Goal: Book appointment/travel/reservation

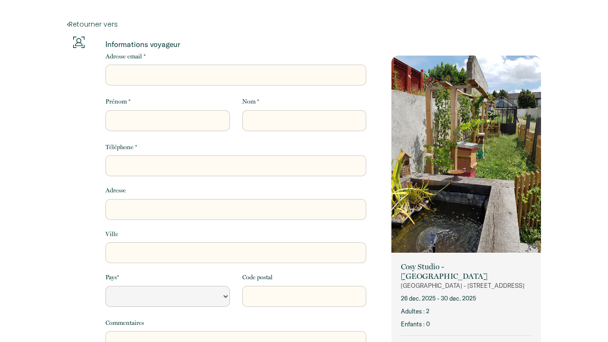
select select "Default select example"
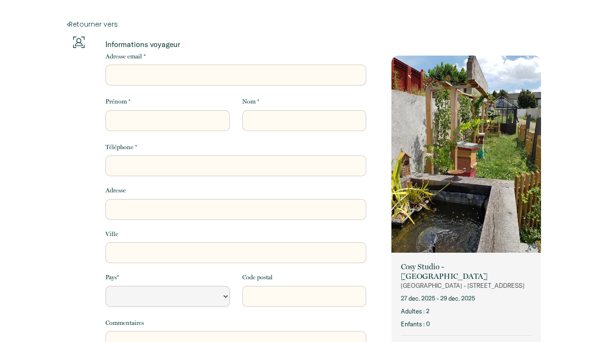
select select "Default select example"
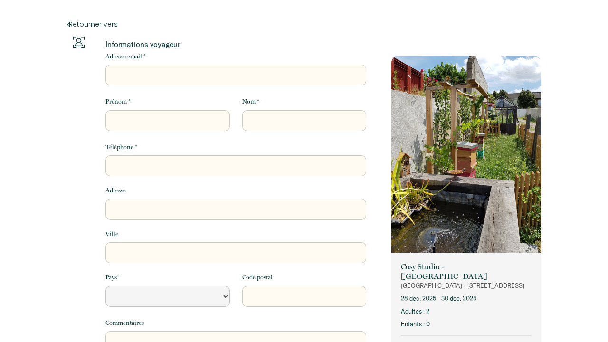
select select "Default select example"
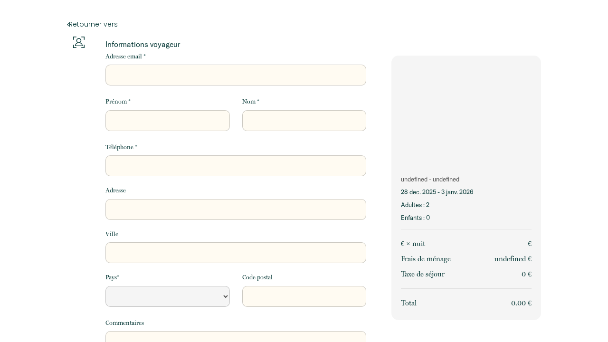
select select "Default select example"
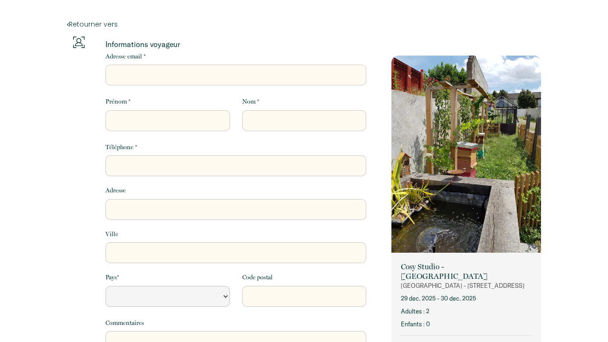
select select "Default select example"
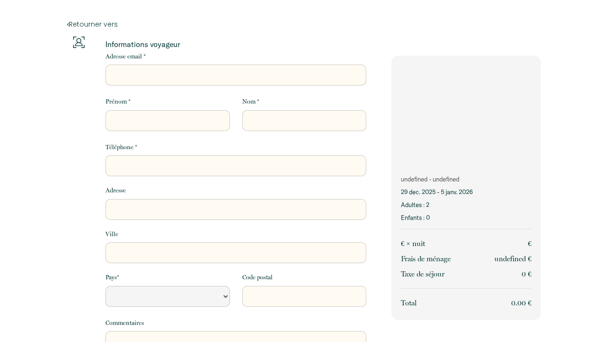
select select "Default select example"
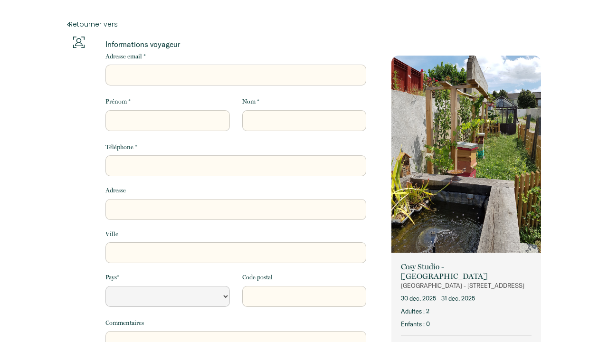
select select "Default select example"
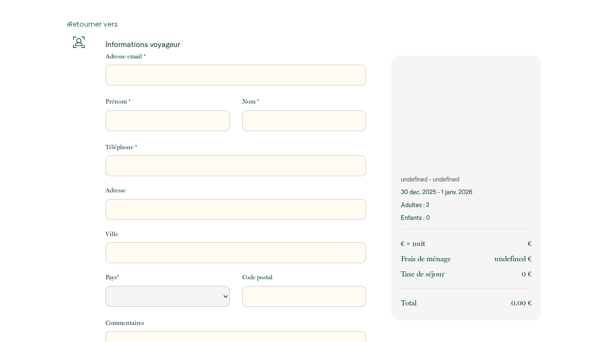
select select "Default select example"
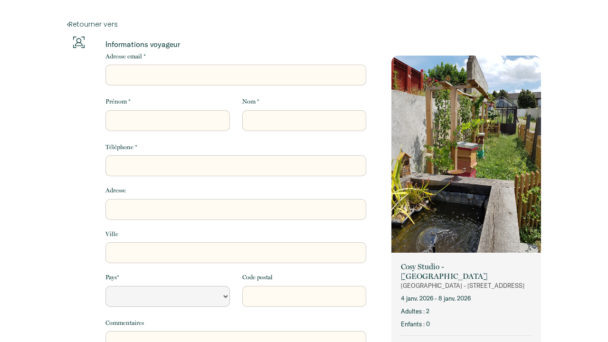
select select "Default select example"
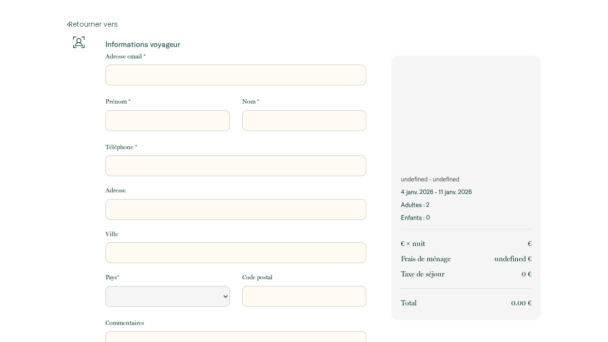
select select "Default select example"
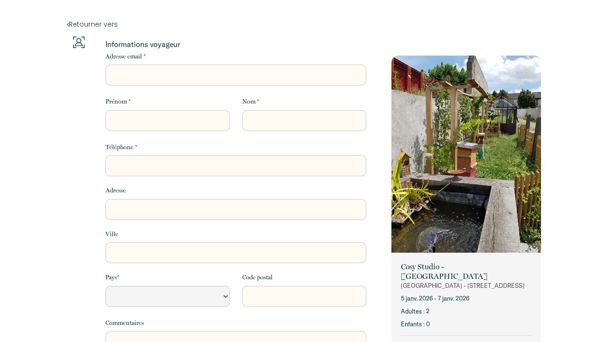
select select "Default select example"
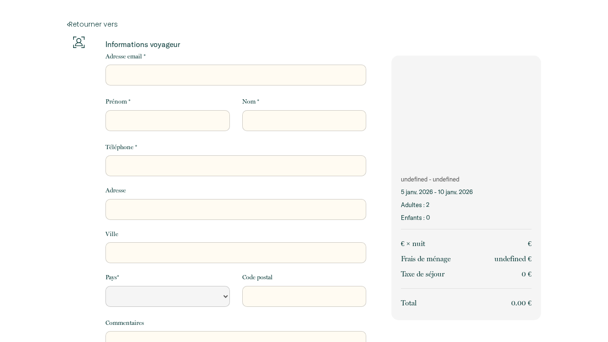
select select "Default select example"
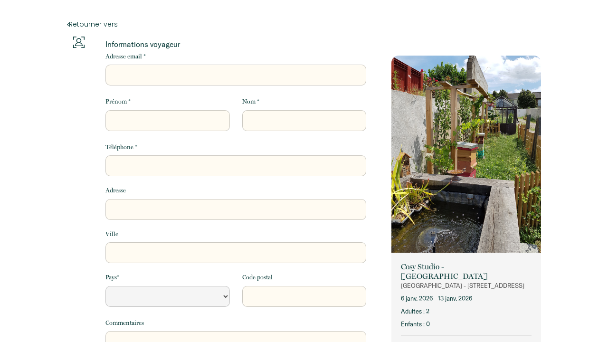
select select "Default select example"
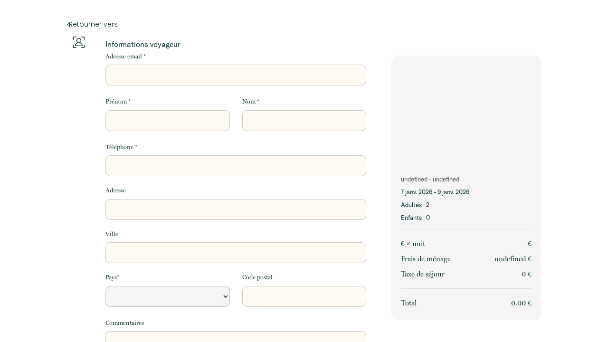
select select "Default select example"
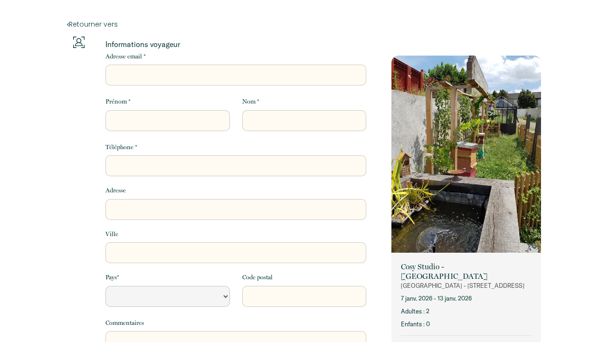
select select "Default select example"
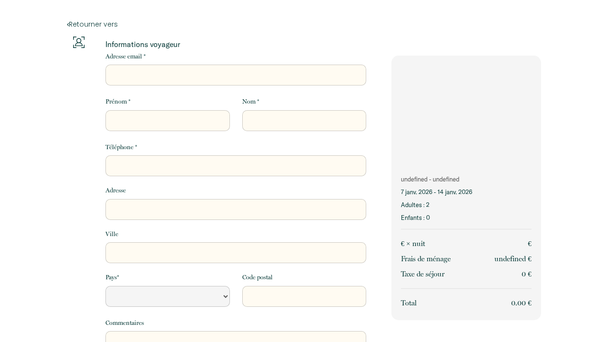
select select "Default select example"
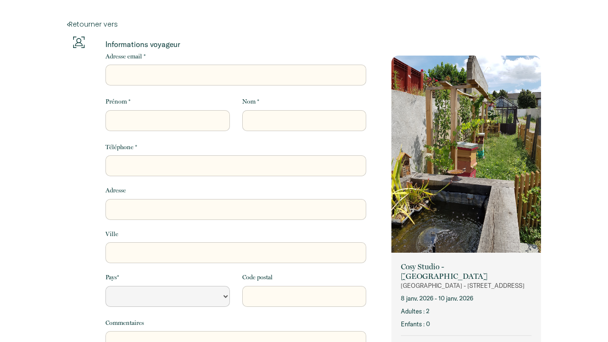
select select "Default select example"
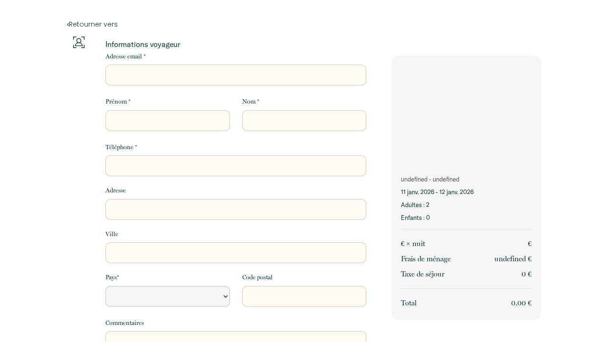
select select "Default select example"
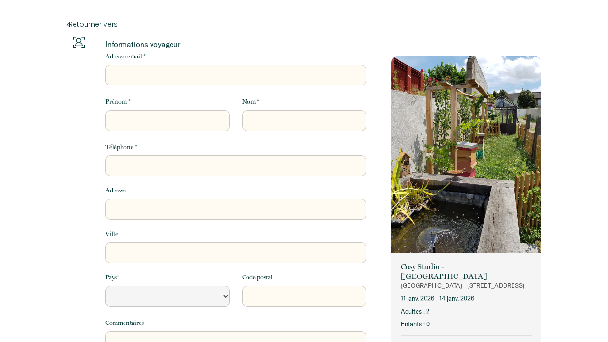
select select "Default select example"
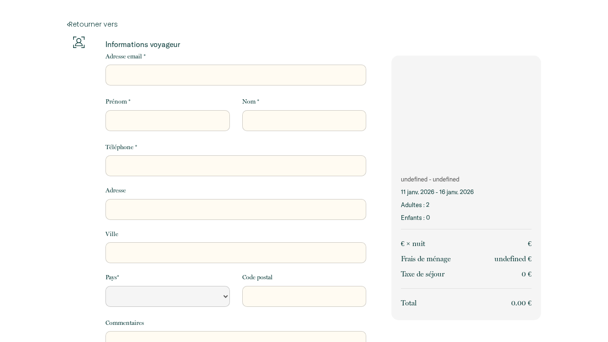
select select "Default select example"
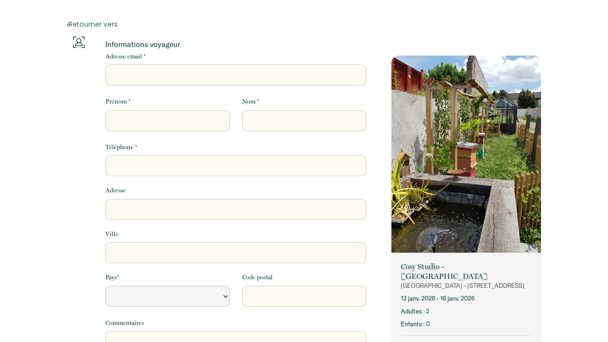
select select "Default select example"
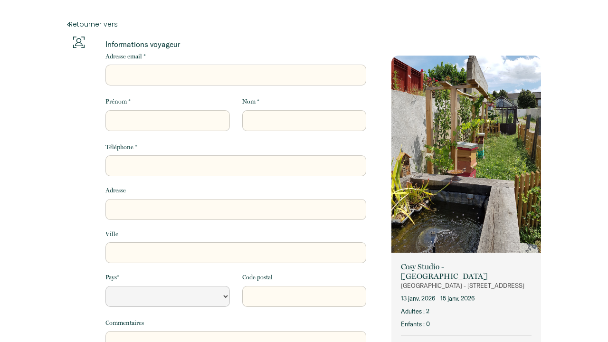
select select "Default select example"
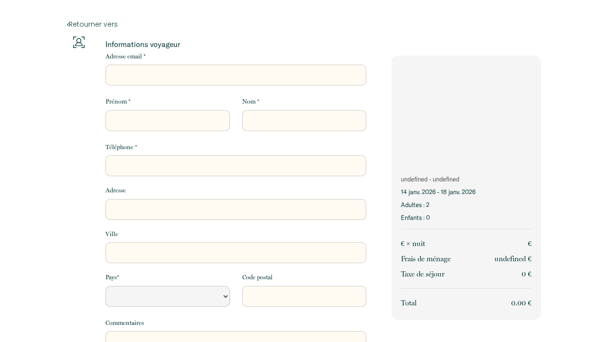
select select "Default select example"
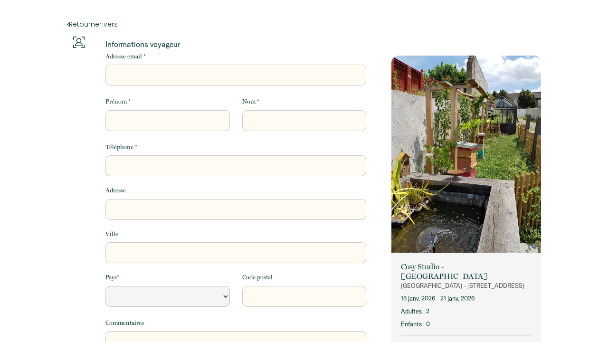
select select "Default select example"
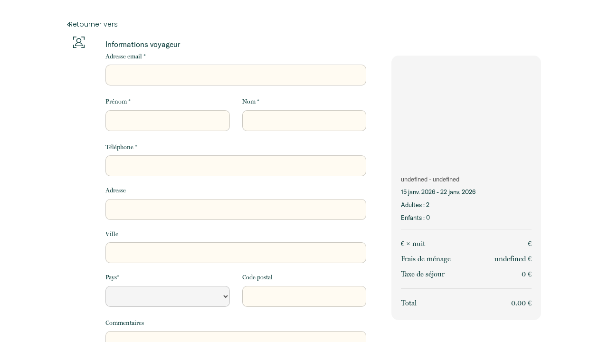
select select "Default select example"
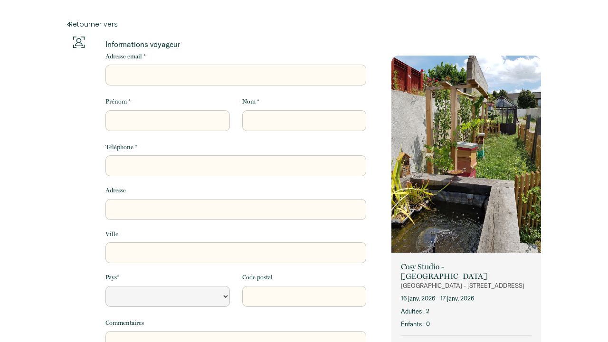
select select "Default select example"
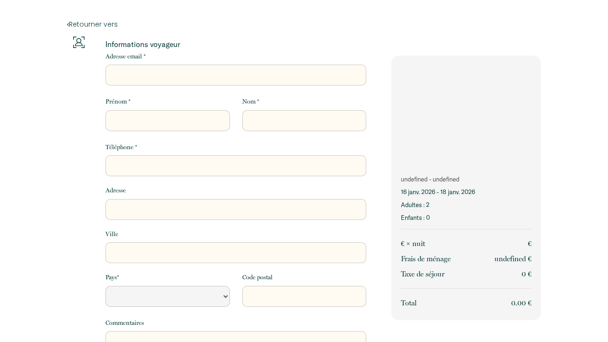
select select "Default select example"
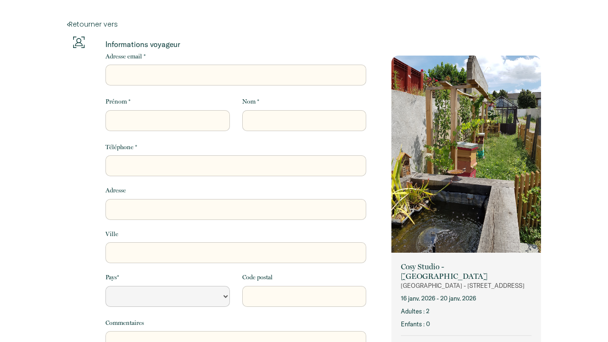
select select "Default select example"
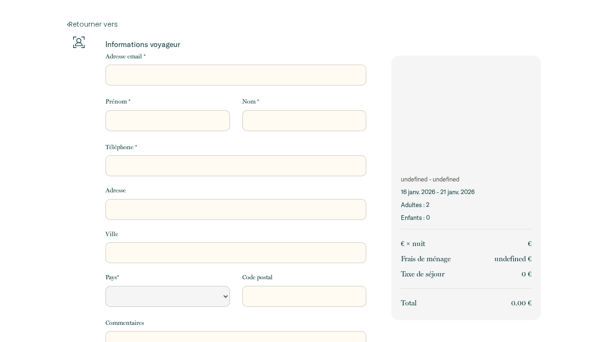
select select "Default select example"
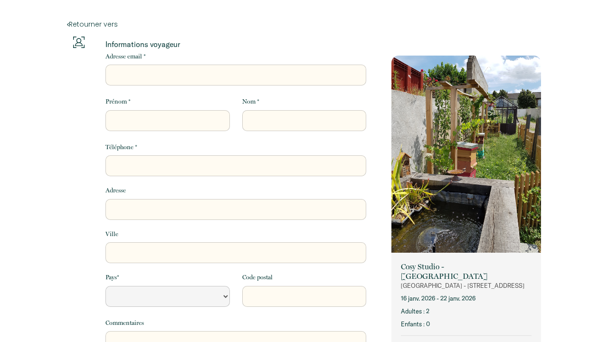
select select "Default select example"
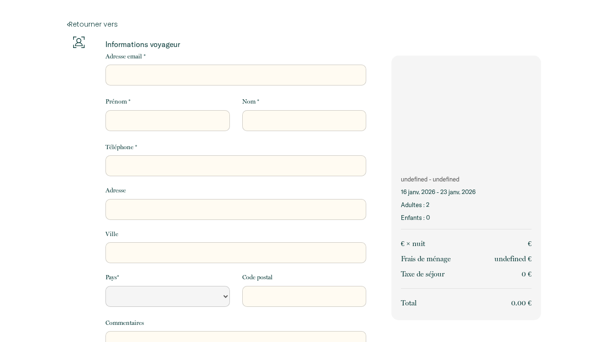
select select "Default select example"
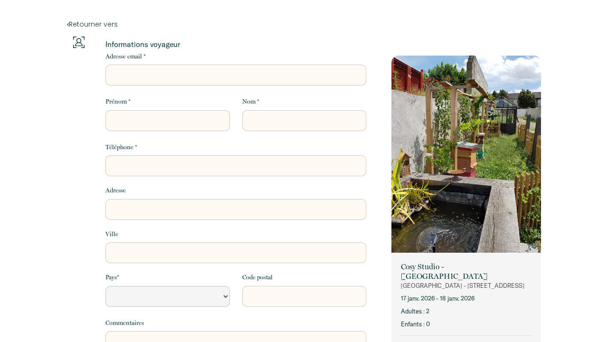
select select "Default select example"
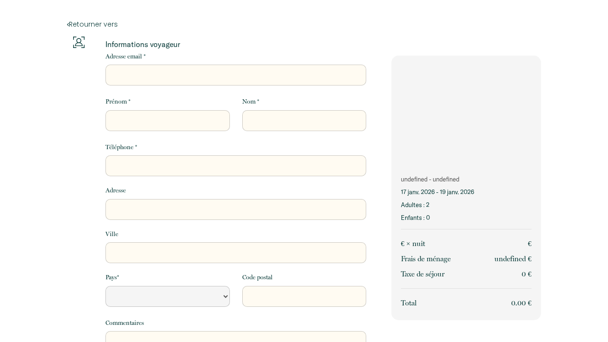
select select "Default select example"
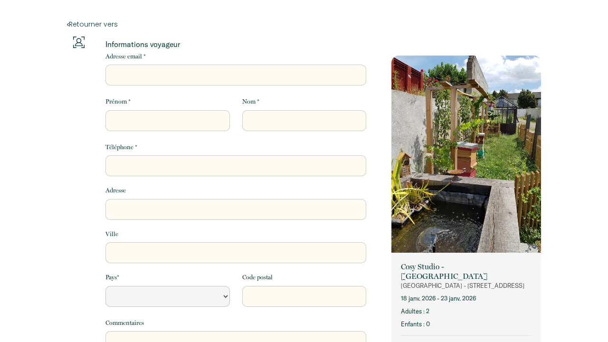
select select "Default select example"
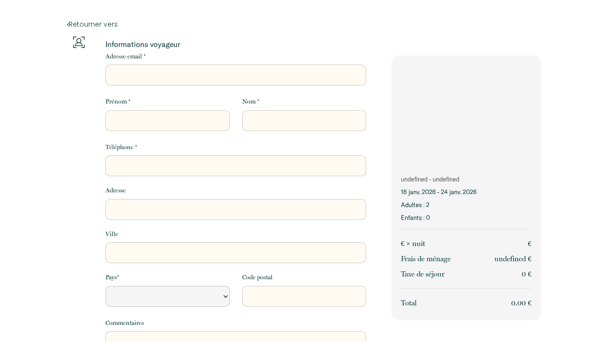
select select "Default select example"
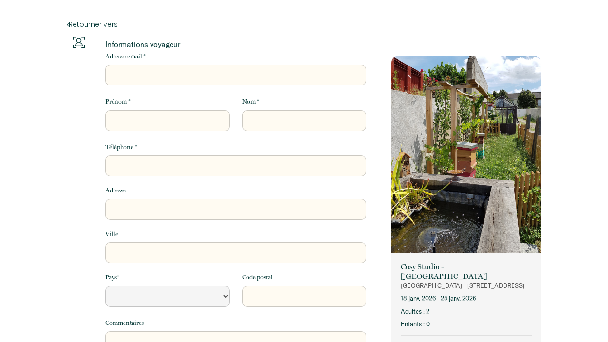
select select "Default select example"
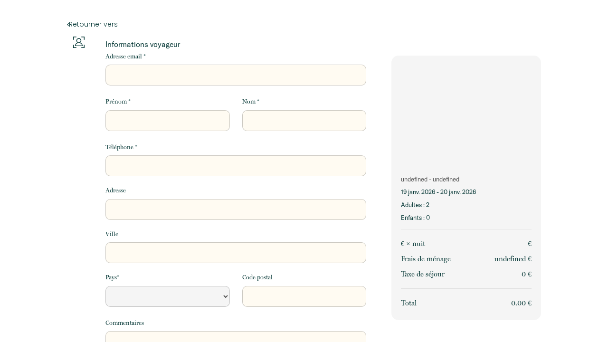
select select "Default select example"
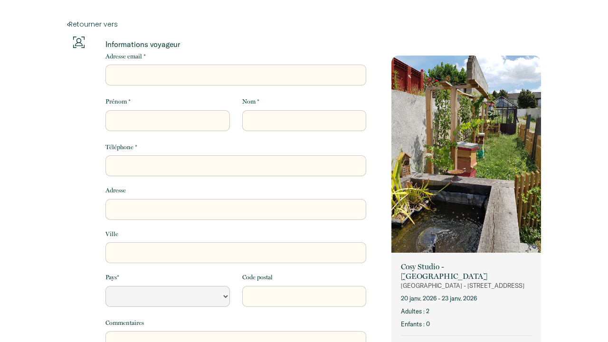
select select "Default select example"
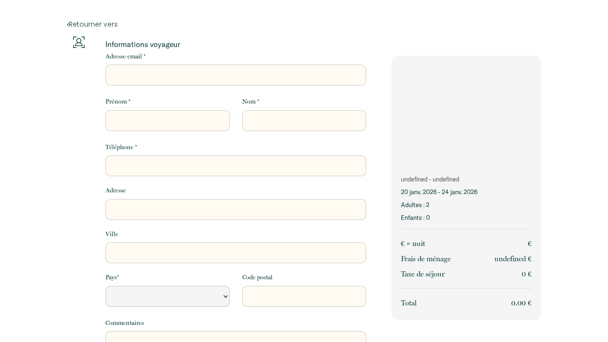
select select "Default select example"
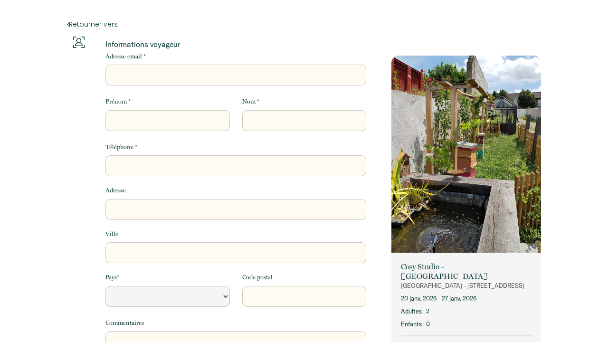
select select "Default select example"
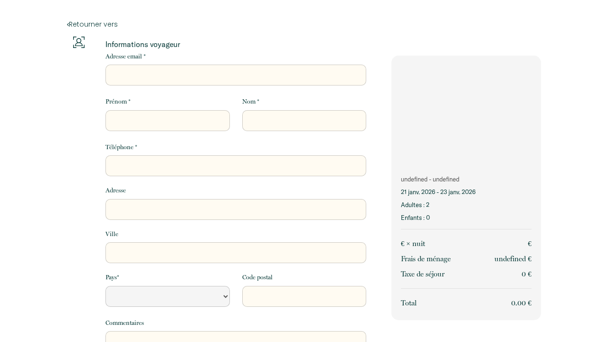
select select "Default select example"
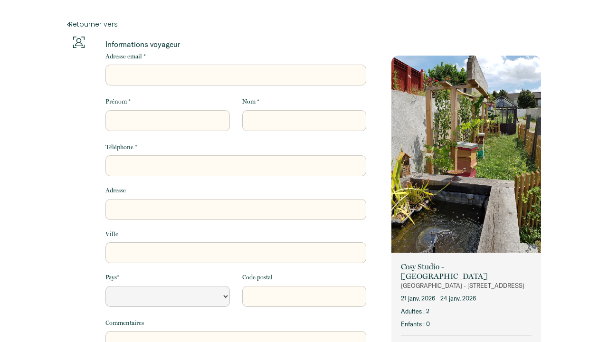
select select "Default select example"
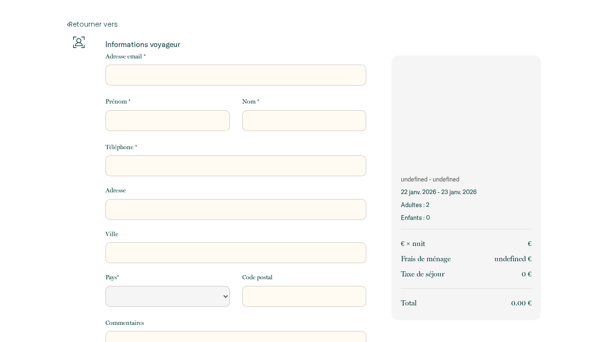
select select "Default select example"
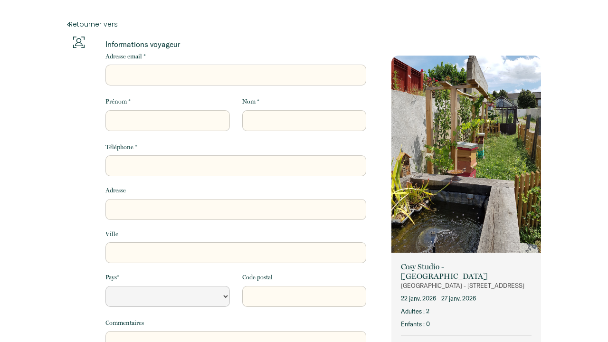
select select "Default select example"
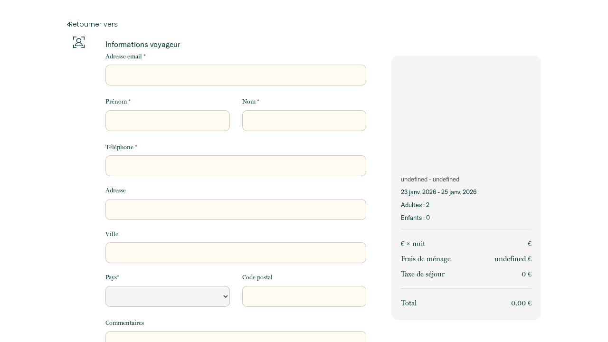
select select "Default select example"
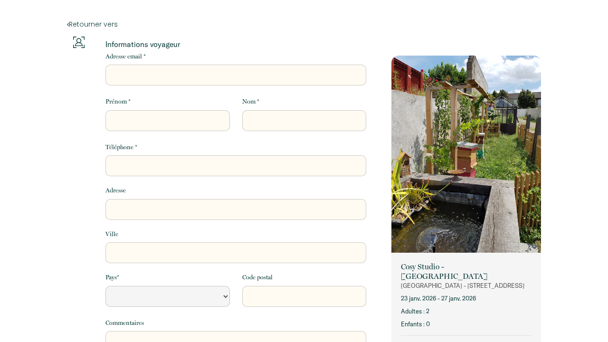
select select "Default select example"
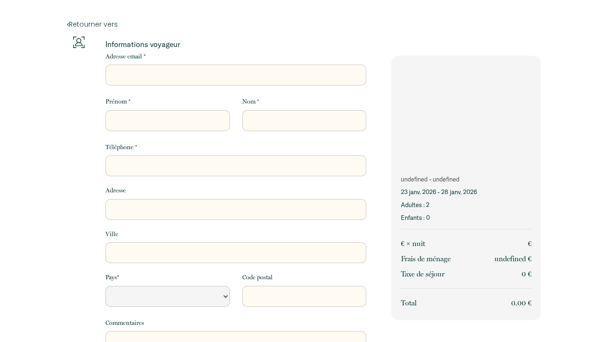
select select "Default select example"
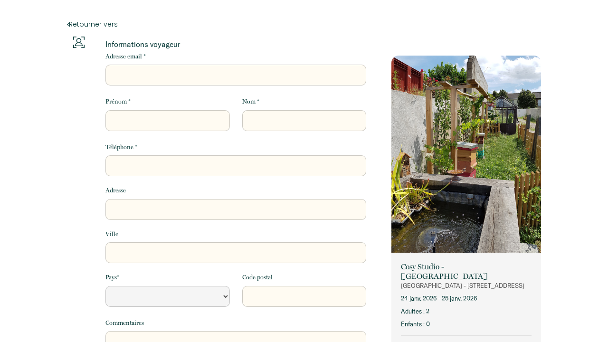
select select "Default select example"
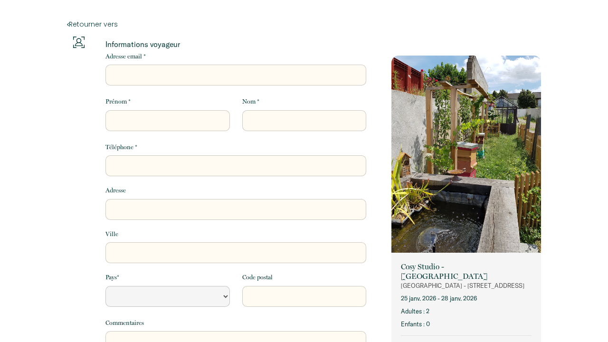
select select "Default select example"
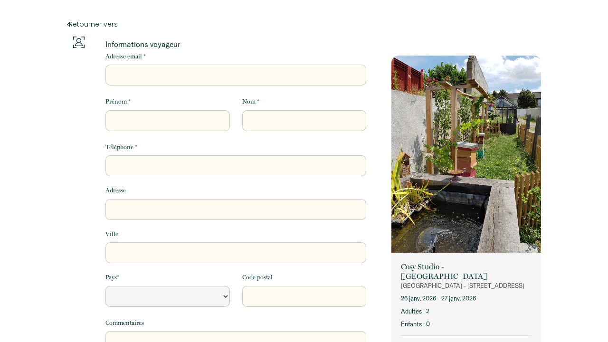
select select "Default select example"
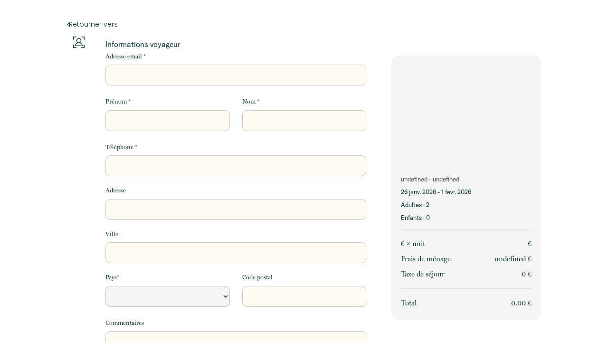
select select "Default select example"
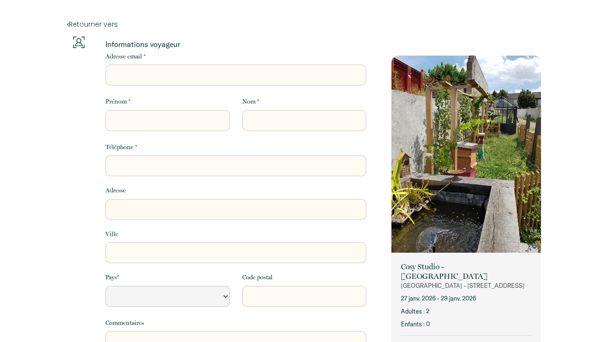
select select "Default select example"
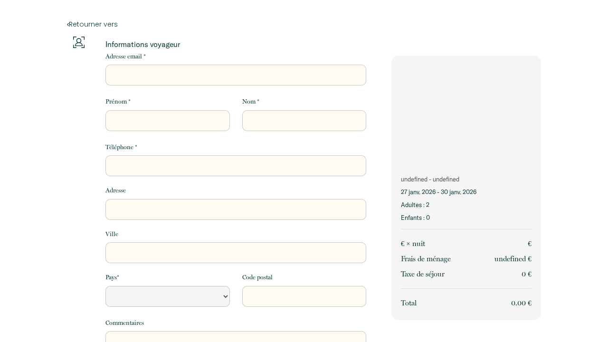
select select "Default select example"
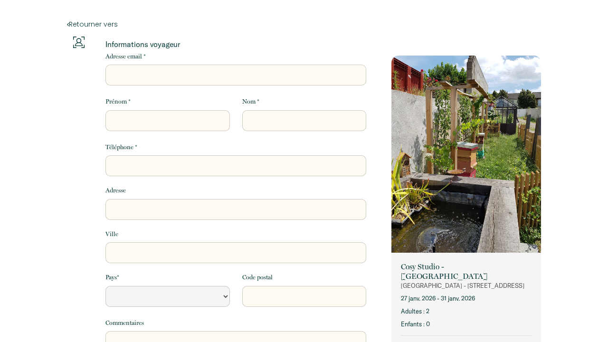
select select "Default select example"
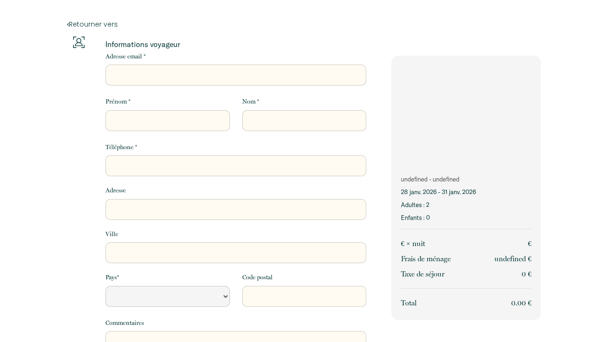
select select "Default select example"
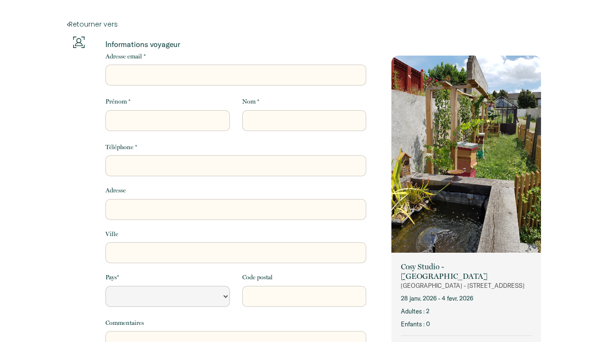
select select "Default select example"
